Goal: Book appointment/travel/reservation

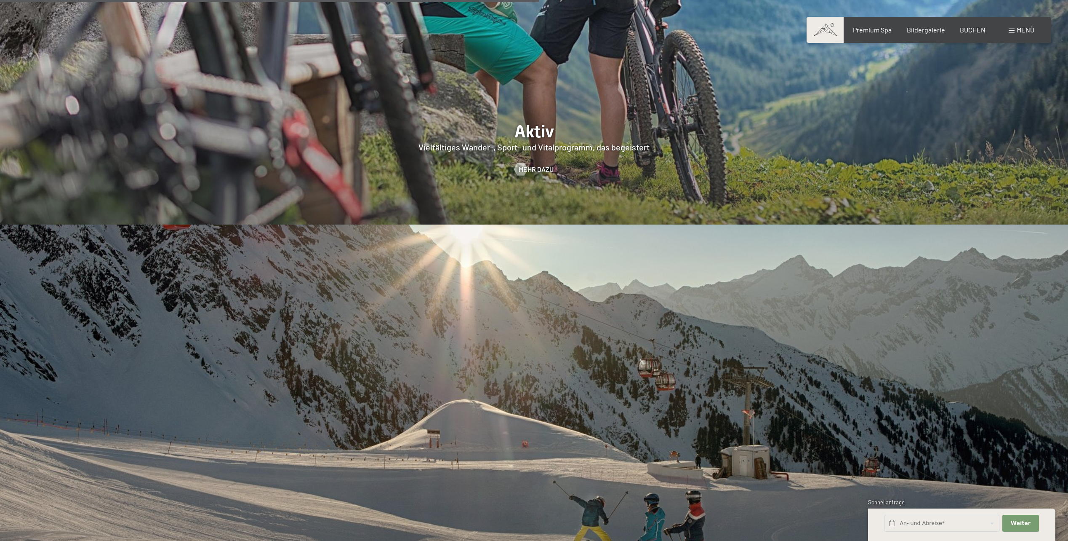
scroll to position [2484, 0]
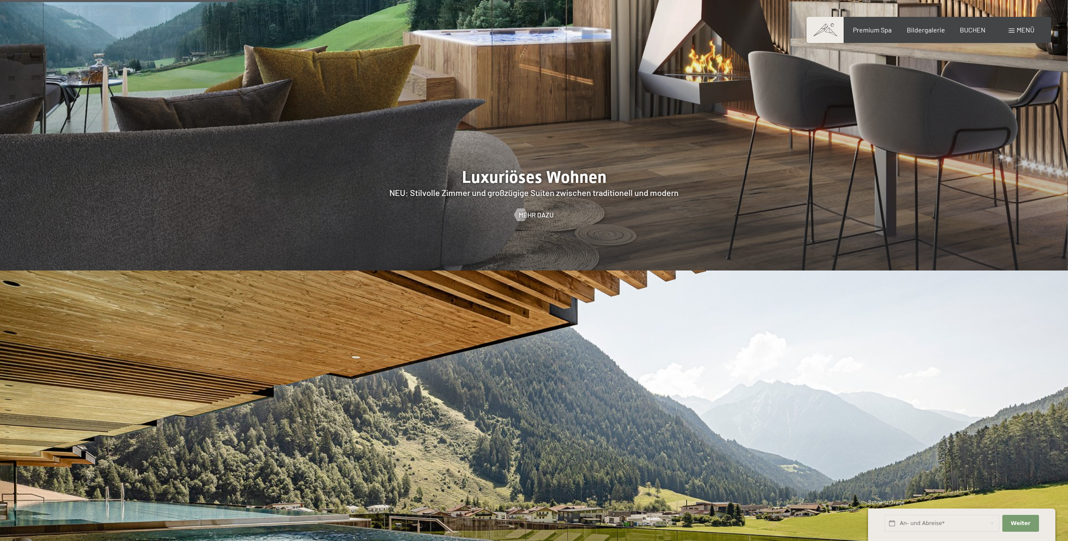
scroll to position [1179, 0]
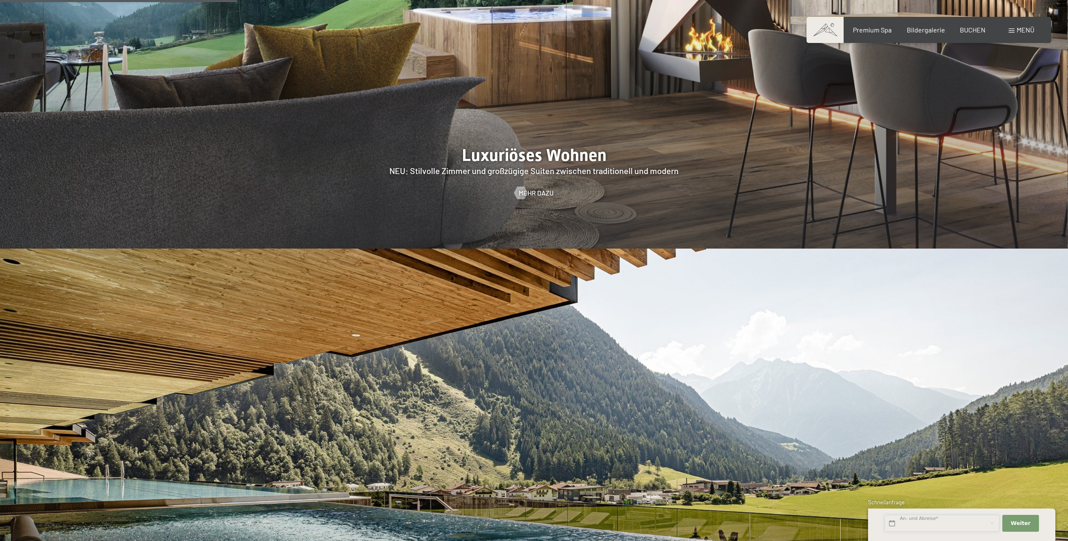
click at [931, 524] on input "text" at bounding box center [942, 523] width 115 height 17
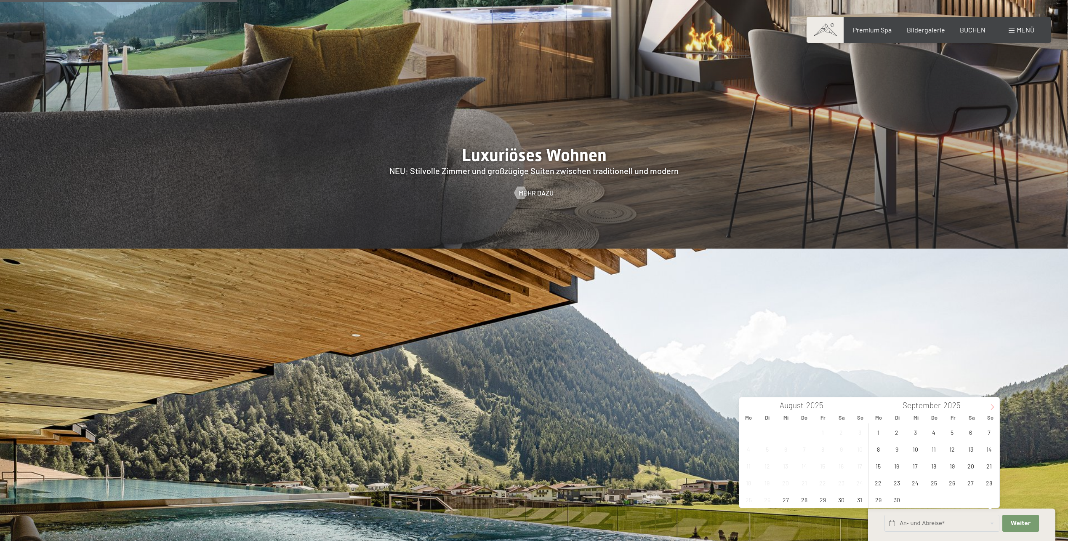
click at [990, 405] on icon at bounding box center [992, 407] width 6 height 6
click at [951, 431] on span "3" at bounding box center [952, 432] width 16 height 16
click at [953, 450] on span "10" at bounding box center [952, 448] width 16 height 16
type input "Fr. 03.10.2025 - Fr. 10.10.2025"
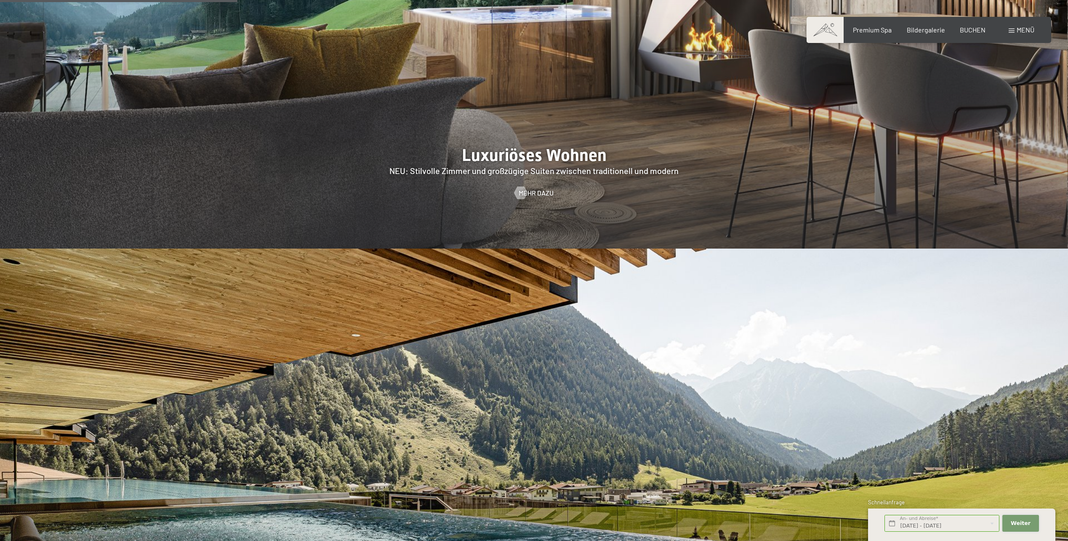
click at [1027, 522] on span "Weiter" at bounding box center [1021, 523] width 20 height 8
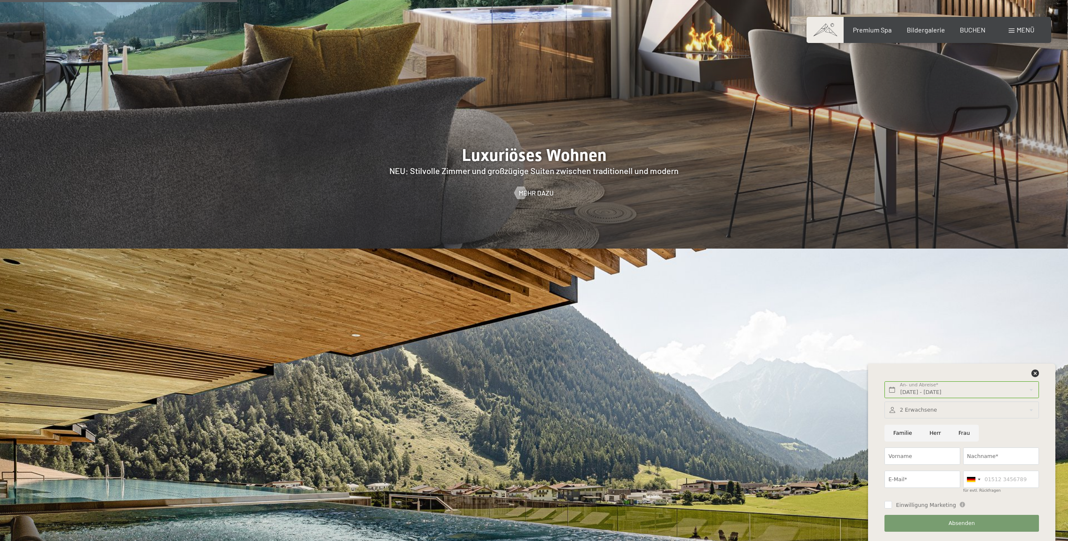
click at [957, 434] on input "Frau" at bounding box center [964, 432] width 29 height 17
radio input "true"
click at [927, 453] on input "Vorname" at bounding box center [923, 455] width 76 height 17
type input "Sarah Julia"
type input "Sälinger"
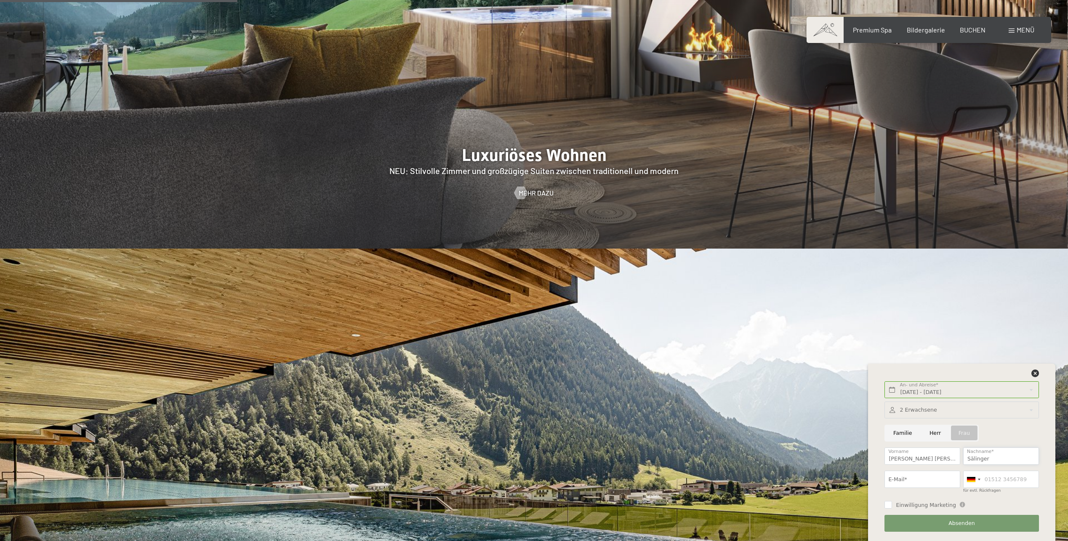
type input "Sarah.Saelinger@liveoresearch.com"
type input "07633811643"
type input "Sarah"
click at [796, 437] on div at bounding box center [534, 476] width 1068 height 457
drag, startPoint x: 981, startPoint y: 480, endPoint x: 923, endPoint y: 483, distance: 58.6
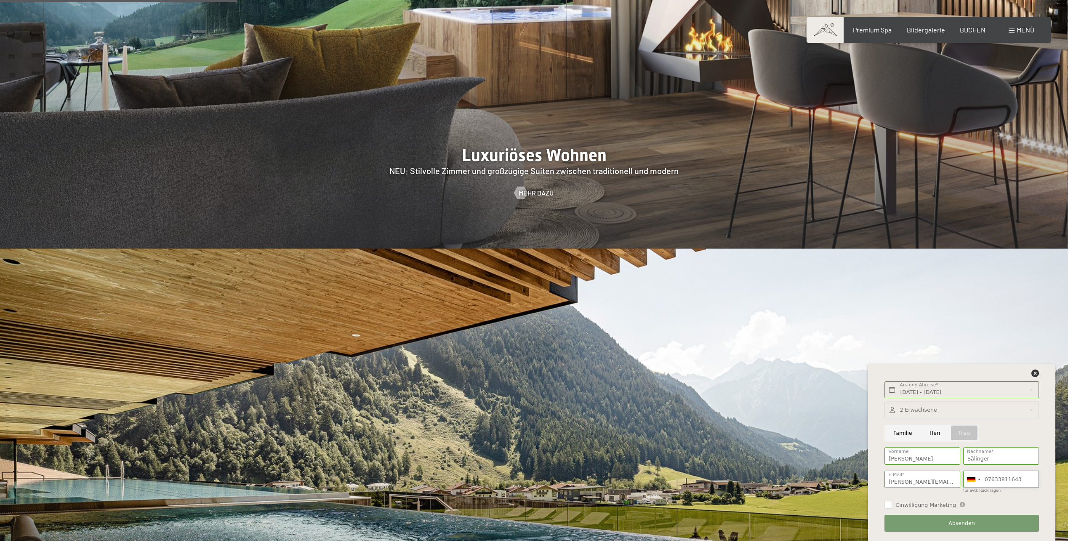
click at [923, 483] on div "2 Erwachsene 2 Erwachsene Älter als 14 Jahre 0 Kinder Bis 14 Jahre Übernehmen F…" at bounding box center [961, 466] width 157 height 136
drag, startPoint x: 952, startPoint y: 482, endPoint x: 852, endPoint y: 482, distance: 99.8
type input "earch.com"
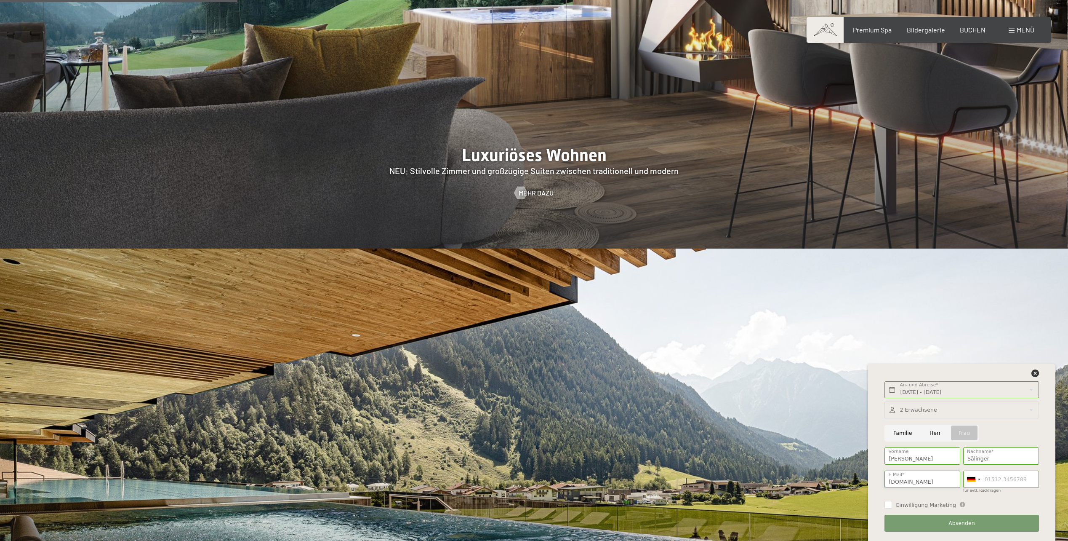
drag, startPoint x: 924, startPoint y: 480, endPoint x: 851, endPoint y: 481, distance: 73.3
type input "Sarah5384@t-online.de"
type input "0491755169284"
drag, startPoint x: 1025, startPoint y: 481, endPoint x: 924, endPoint y: 480, distance: 100.6
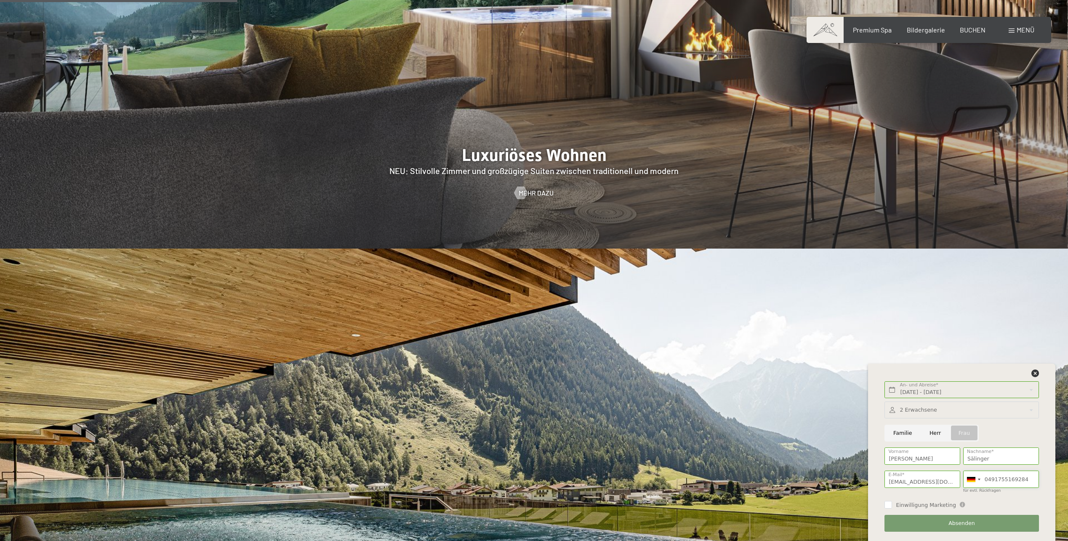
click at [923, 481] on div "2 Erwachsene 2 Erwachsene Älter als 14 Jahre 0 Kinder Bis 14 Jahre Übernehmen F…" at bounding box center [961, 466] width 157 height 136
click at [925, 526] on button "Absenden" at bounding box center [962, 523] width 154 height 17
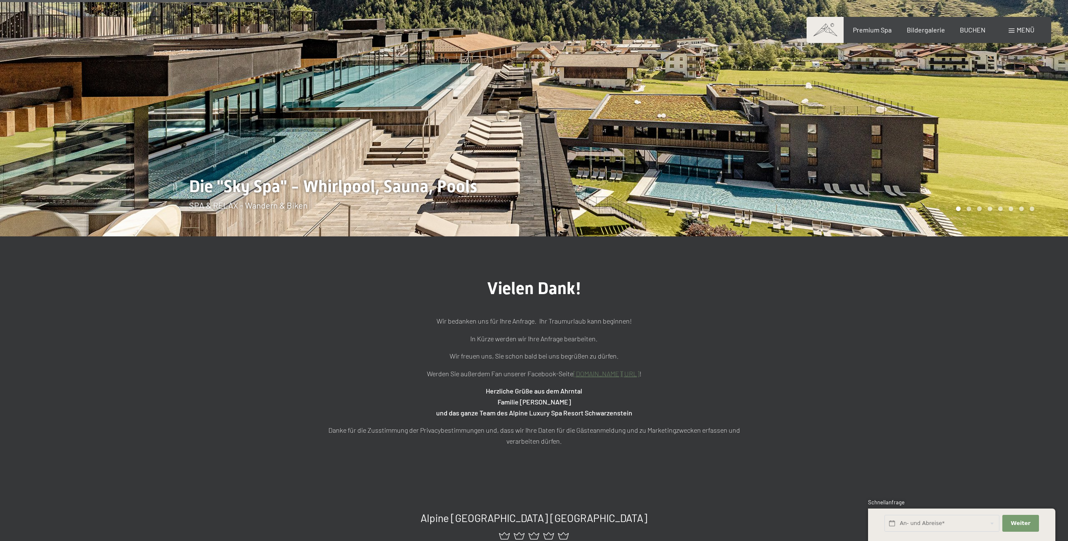
scroll to position [253, 0]
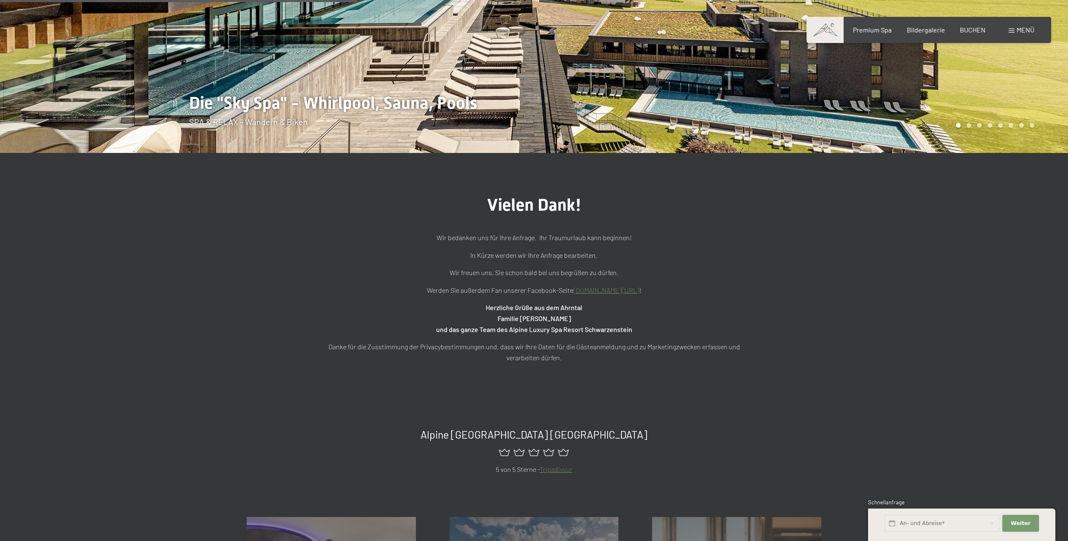
click at [1023, 523] on span "Weiter" at bounding box center [1021, 523] width 20 height 8
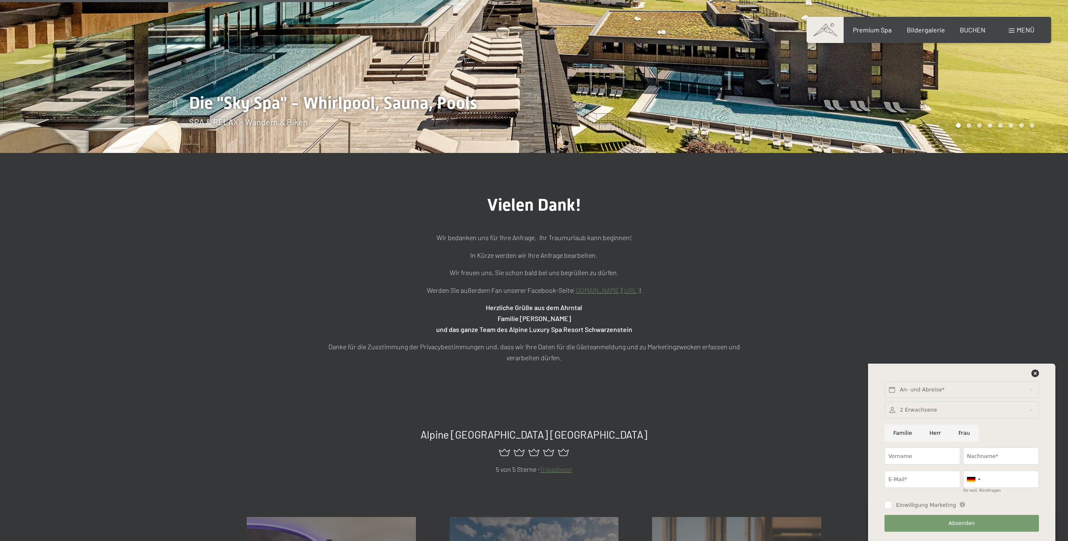
click at [917, 408] on div at bounding box center [962, 409] width 154 height 17
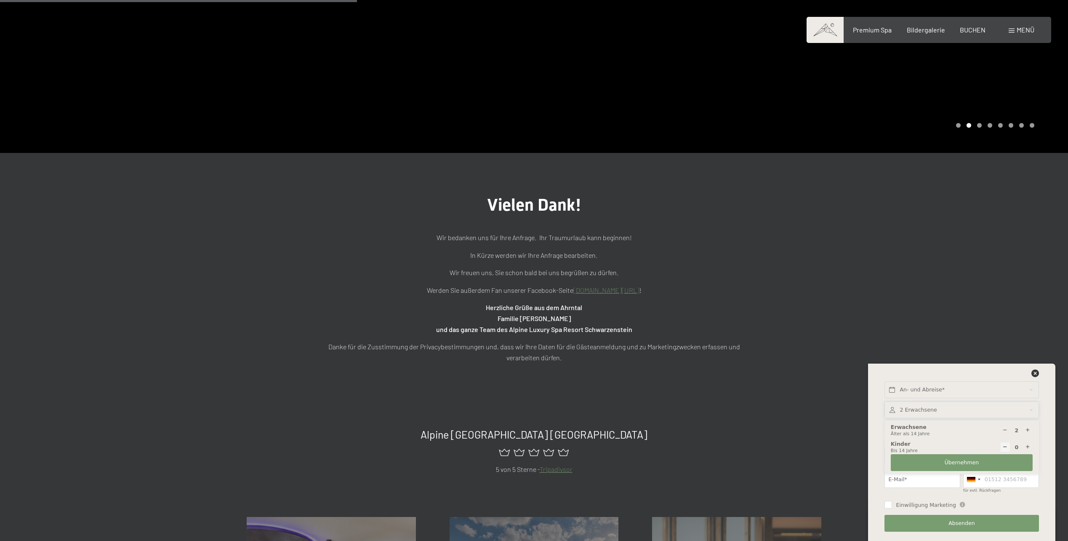
click at [1008, 431] on div at bounding box center [1006, 430] width 10 height 10
type input "1"
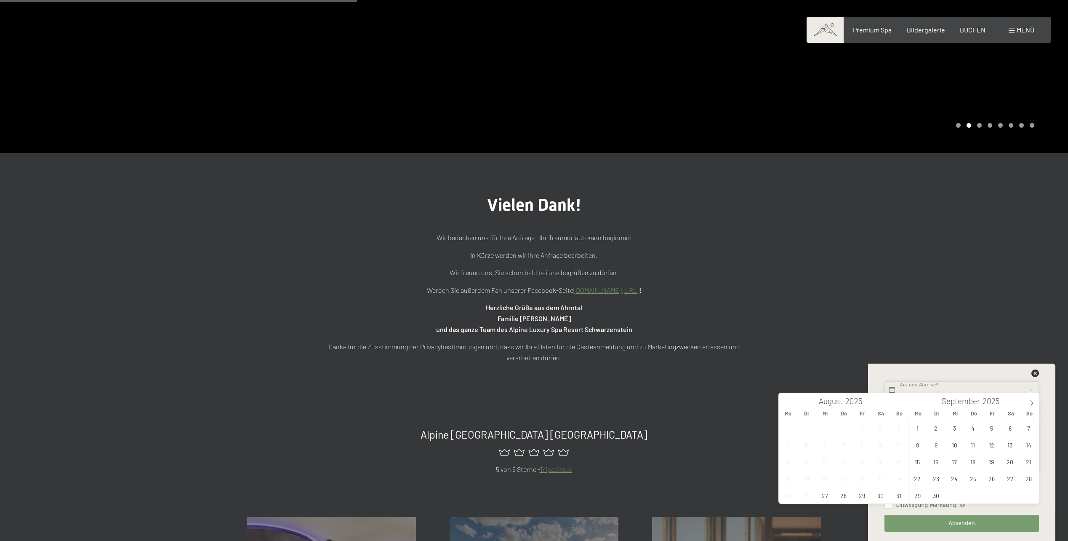
click at [930, 391] on input "text" at bounding box center [962, 389] width 154 height 17
click at [1029, 400] on icon at bounding box center [1032, 403] width 6 height 6
click at [990, 427] on span "3" at bounding box center [992, 427] width 16 height 16
click at [991, 442] on span "10" at bounding box center [992, 444] width 16 height 16
type input "Fr. 03.10.2025 - Fr. 10.10.2025"
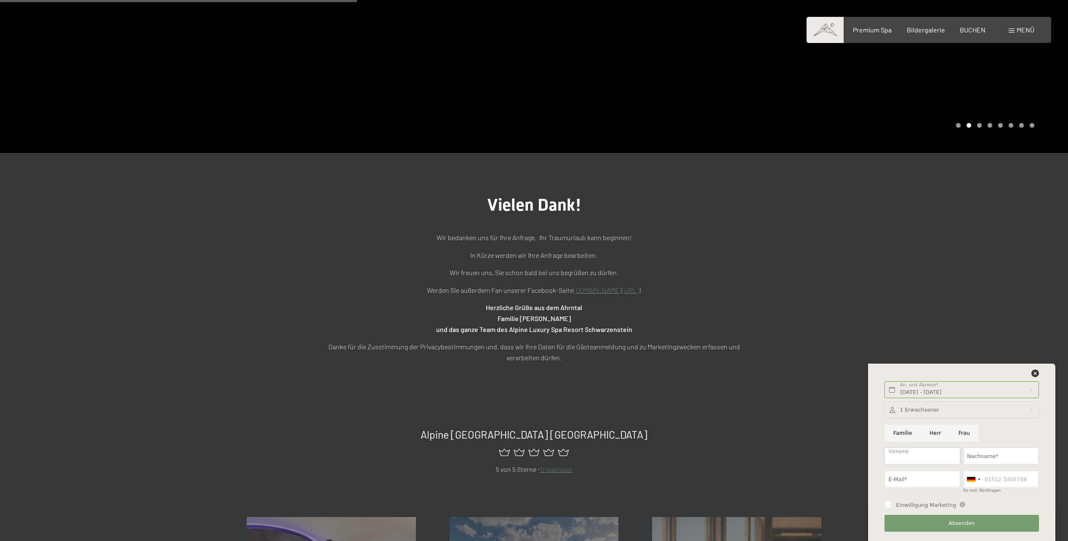
click at [917, 461] on input "Vorname" at bounding box center [923, 455] width 76 height 17
type input "Sarah"
type input "Sälinger"
type input "Sarah5384@t-online.de"
type input "0491755169284"
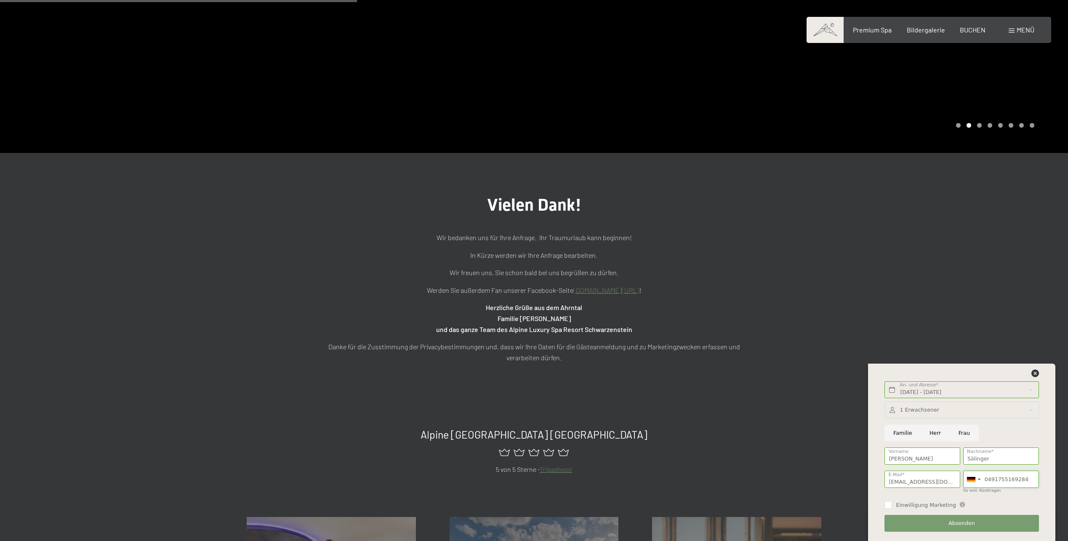
drag, startPoint x: 1031, startPoint y: 481, endPoint x: 947, endPoint y: 476, distance: 84.8
click at [949, 477] on div "1 Erwachsener 1 Erwachsene Älter als 14 Jahre 0 Kinder Bis 14 Jahre Übernehmen …" at bounding box center [961, 466] width 157 height 136
click at [939, 526] on button "Absenden" at bounding box center [962, 523] width 154 height 17
